Goal: Task Accomplishment & Management: Use online tool/utility

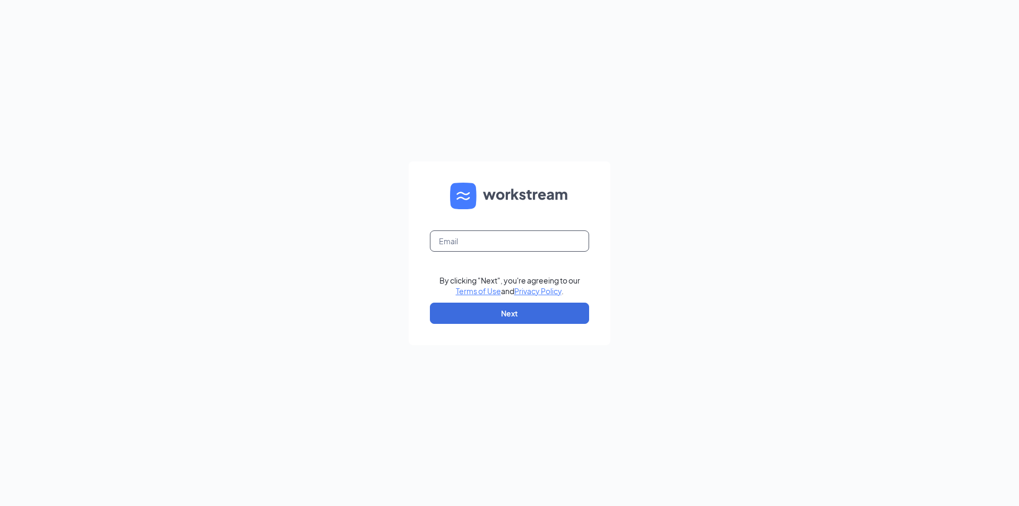
drag, startPoint x: 0, startPoint y: 0, endPoint x: 513, endPoint y: 240, distance: 566.5
click at [513, 240] on input "text" at bounding box center [509, 240] width 159 height 21
type input "kstevens@hometownservices.com"
click at [525, 308] on button "Next" at bounding box center [509, 313] width 159 height 21
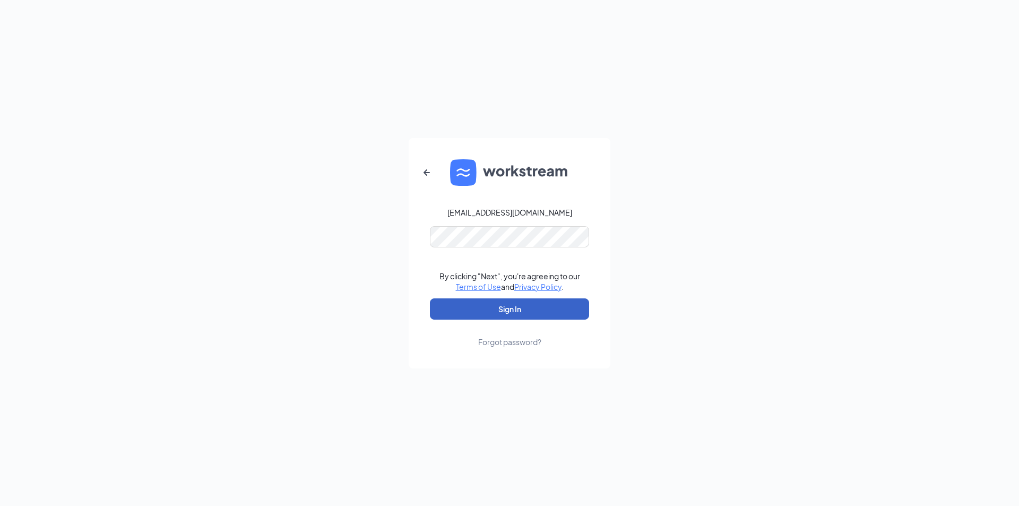
click at [523, 304] on button "Sign In" at bounding box center [509, 308] width 159 height 21
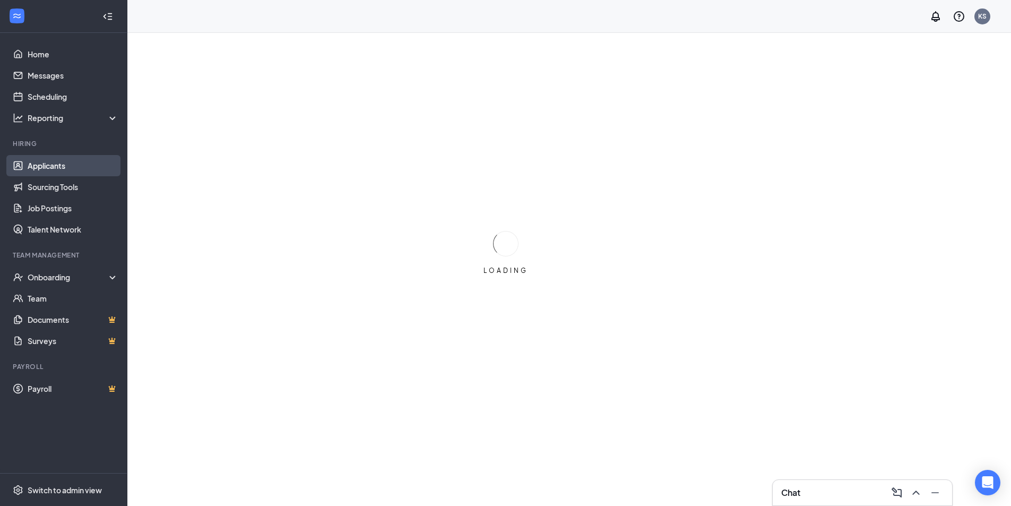
click at [44, 164] on link "Applicants" at bounding box center [73, 165] width 91 height 21
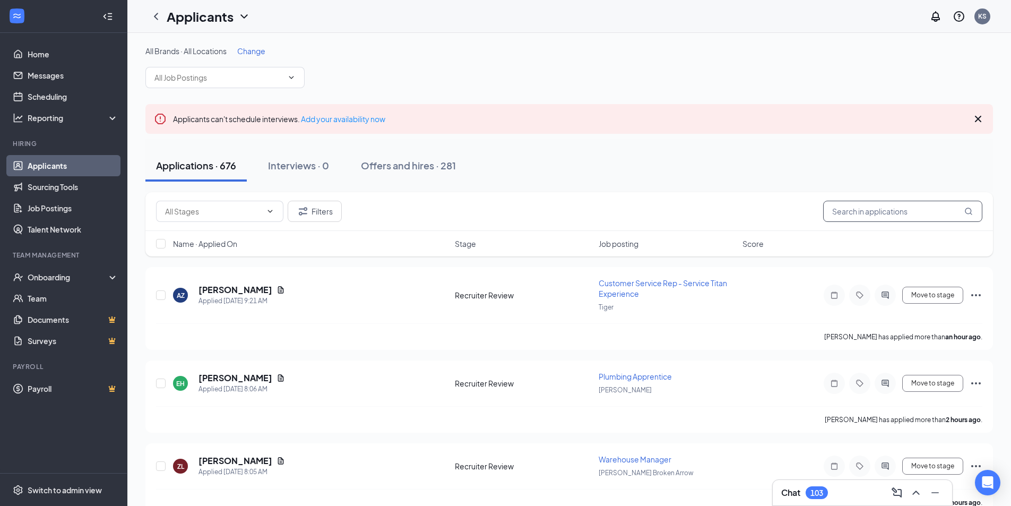
click at [855, 213] on input "text" at bounding box center [902, 211] width 159 height 21
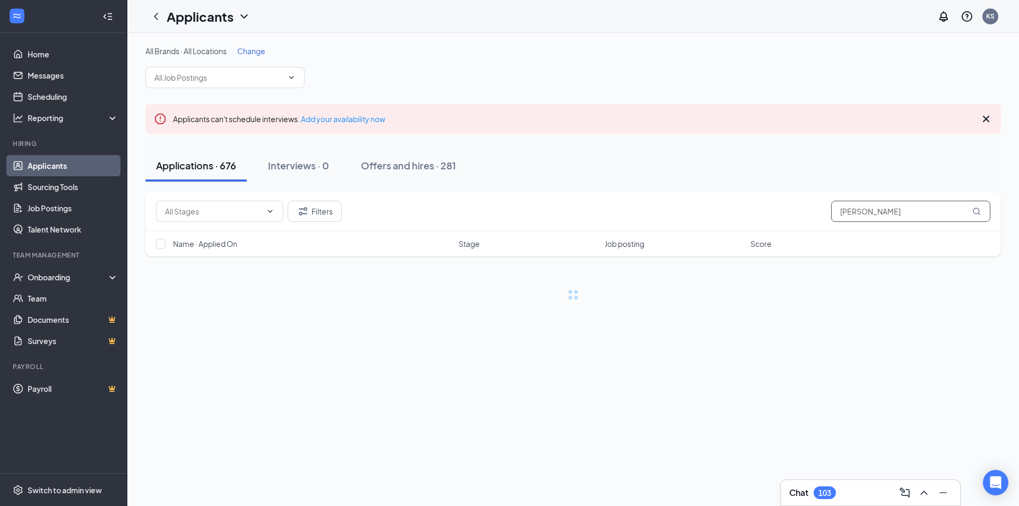
type input "[PERSON_NAME]"
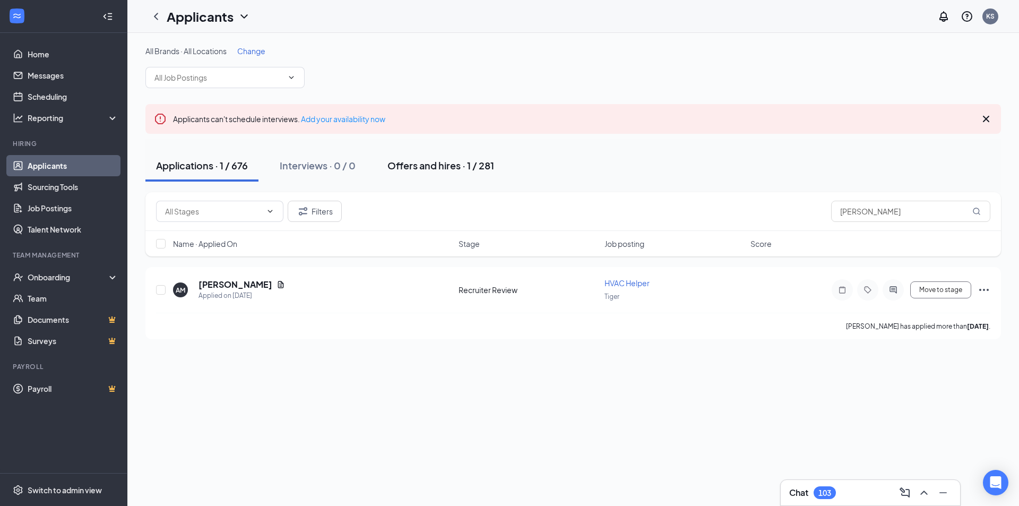
click at [430, 163] on div "Offers and hires · 1 / 281" at bounding box center [440, 165] width 107 height 13
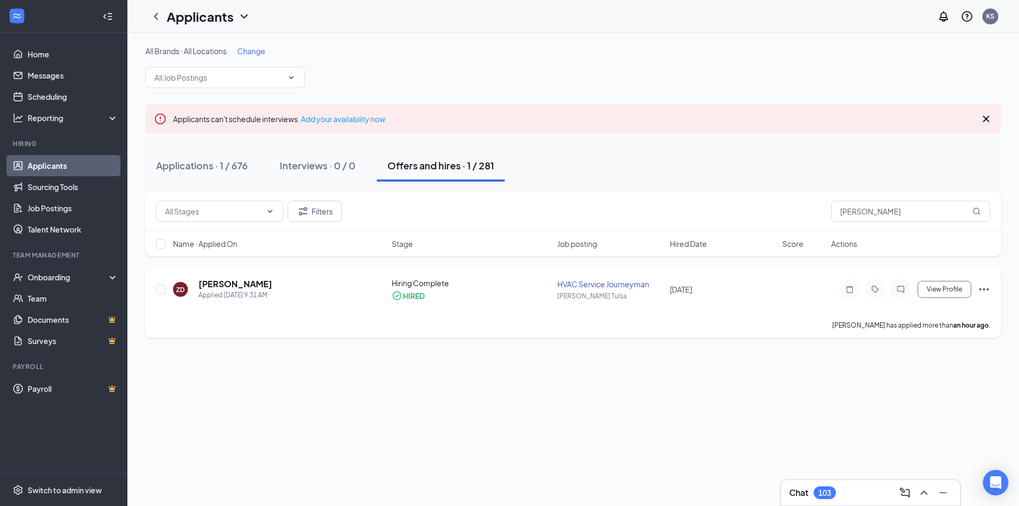
click at [983, 287] on icon "Ellipses" at bounding box center [984, 289] width 13 height 13
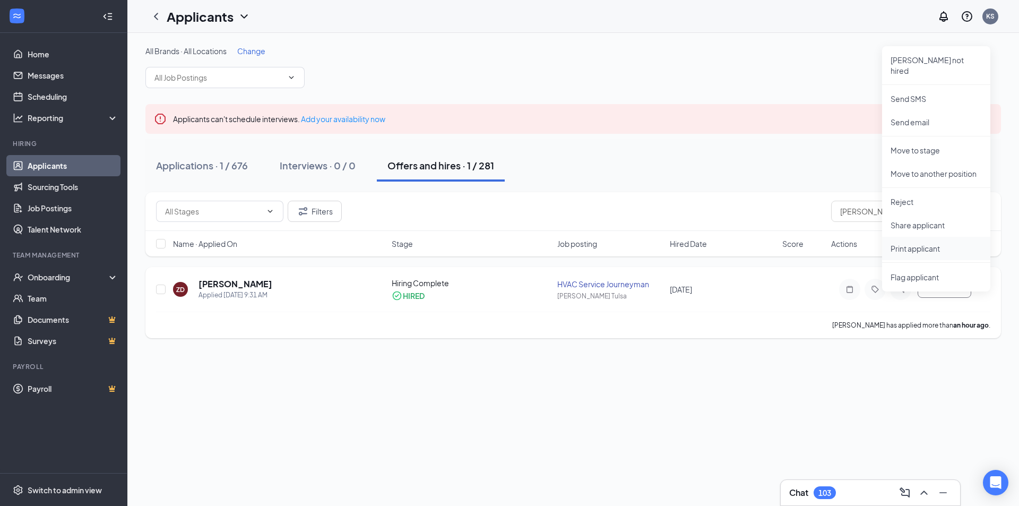
click at [931, 243] on p "Print applicant" at bounding box center [936, 248] width 91 height 11
